Goal: Go to known website: Access a specific website the user already knows

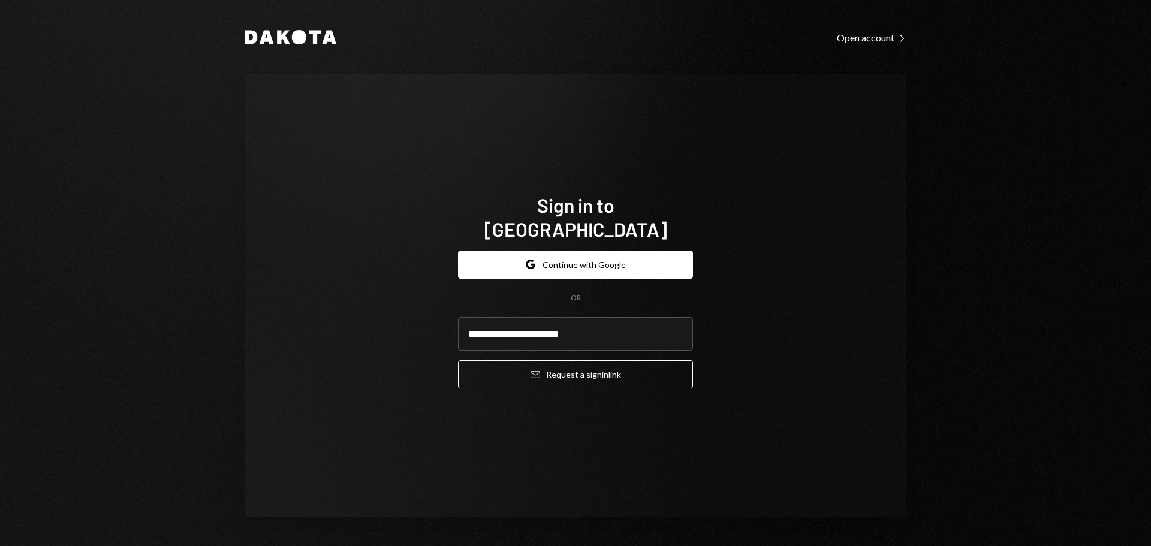
click at [557, 366] on button "Email Request a sign in link" at bounding box center [575, 374] width 235 height 28
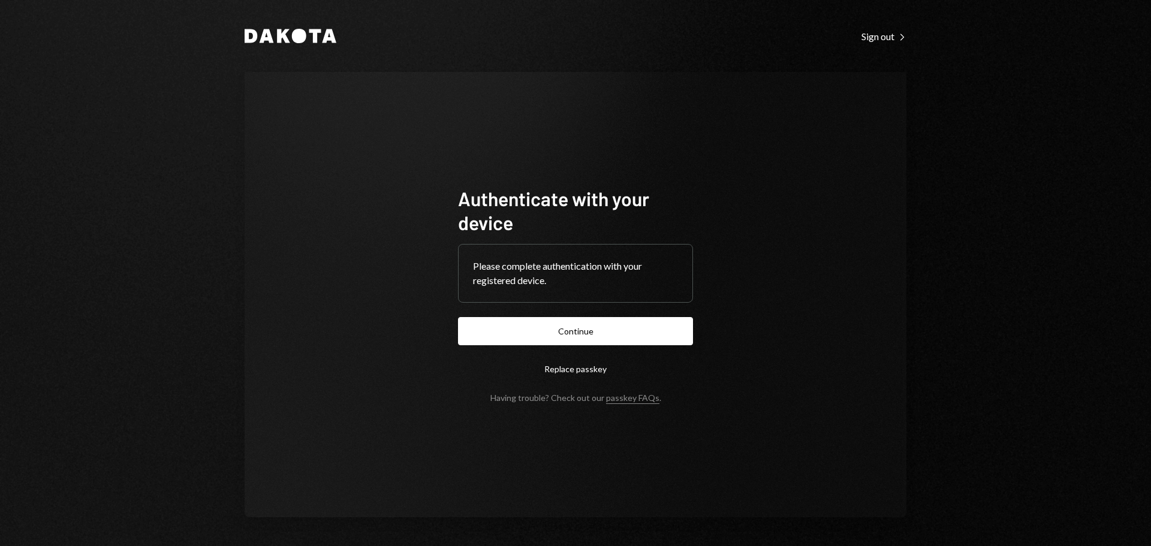
click at [581, 333] on button "Continue" at bounding box center [575, 331] width 235 height 28
